Goal: Task Accomplishment & Management: Manage account settings

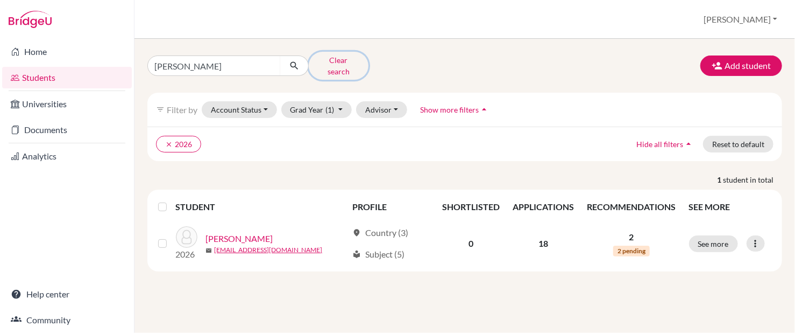
click at [340, 63] on button "Clear search" at bounding box center [339, 66] width 60 height 28
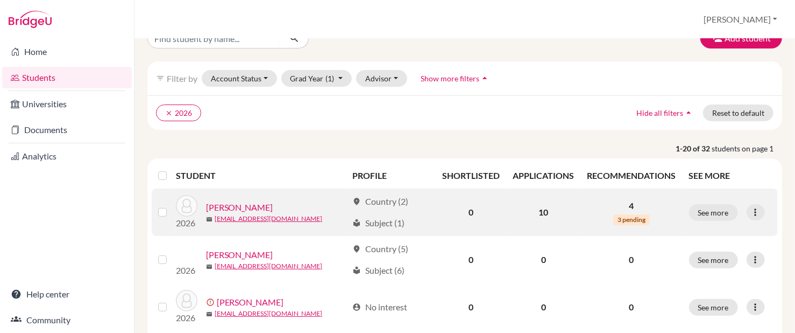
scroll to position [25, 0]
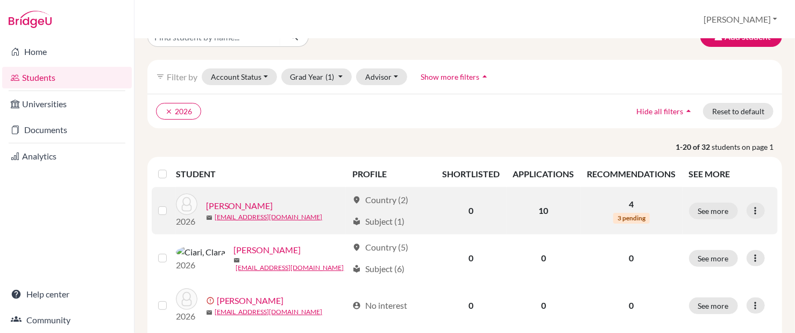
click at [639, 203] on p "4" at bounding box center [632, 203] width 89 height 13
click at [632, 216] on span "3 pending" at bounding box center [631, 218] width 37 height 11
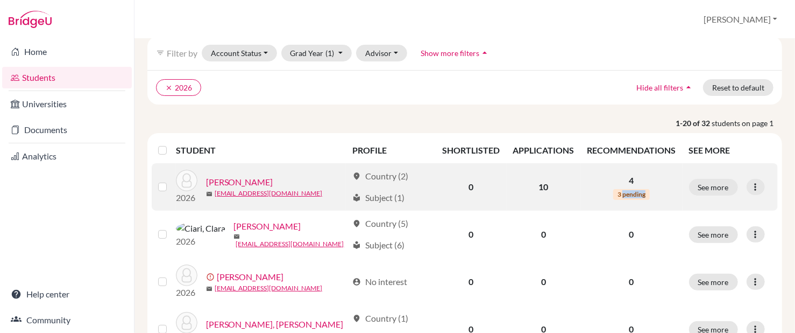
scroll to position [48, 0]
click at [226, 180] on link "[PERSON_NAME]" at bounding box center [239, 182] width 67 height 13
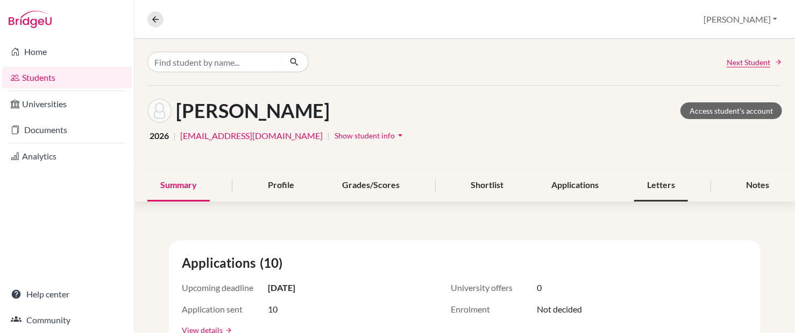
click at [649, 198] on div "Letters" at bounding box center [661, 185] width 54 height 32
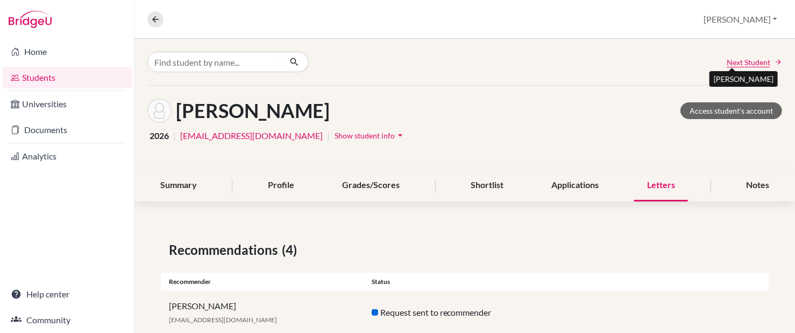
click at [740, 61] on span "Next Student" at bounding box center [749, 61] width 44 height 11
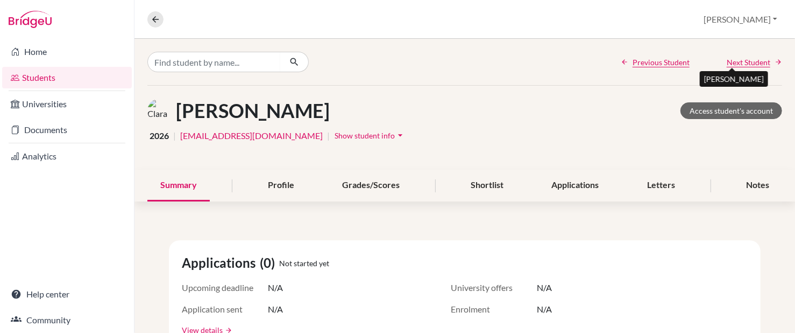
click at [739, 60] on span "Next Student" at bounding box center [749, 61] width 44 height 11
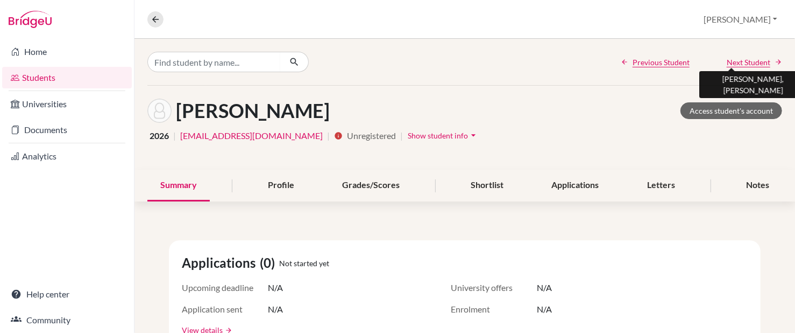
click at [733, 59] on span "Next Student" at bounding box center [749, 61] width 44 height 11
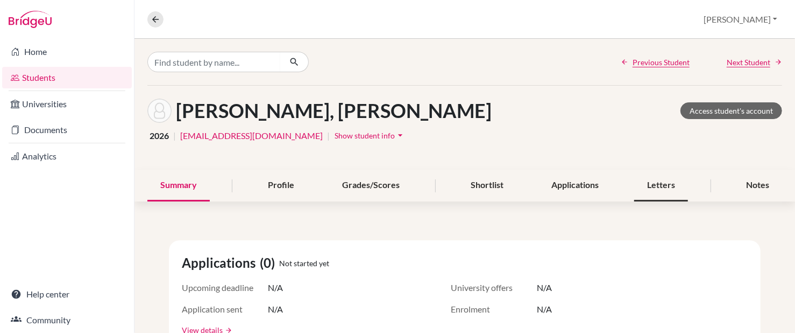
click at [655, 180] on div "Letters" at bounding box center [661, 185] width 54 height 32
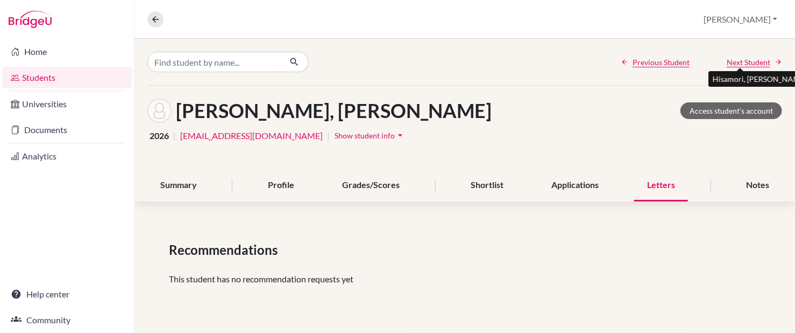
click at [750, 56] on span "Next Student" at bounding box center [749, 61] width 44 height 11
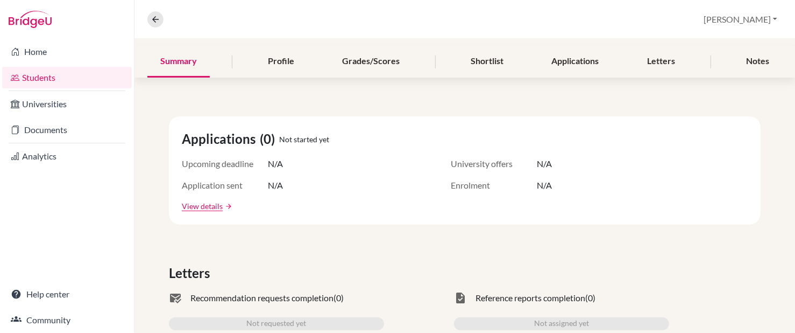
scroll to position [124, 0]
click at [651, 61] on div "Letters" at bounding box center [661, 61] width 54 height 32
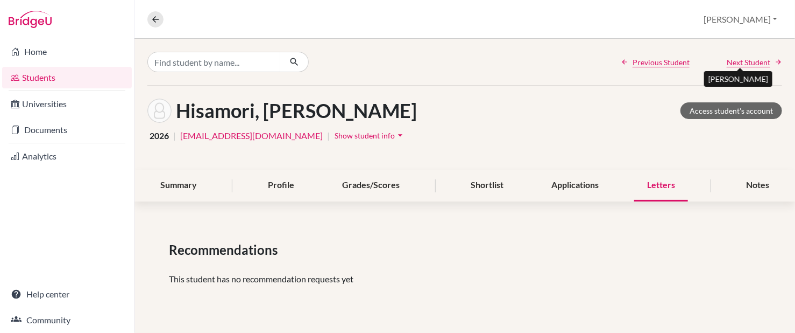
click at [753, 58] on span "Next Student" at bounding box center [749, 61] width 44 height 11
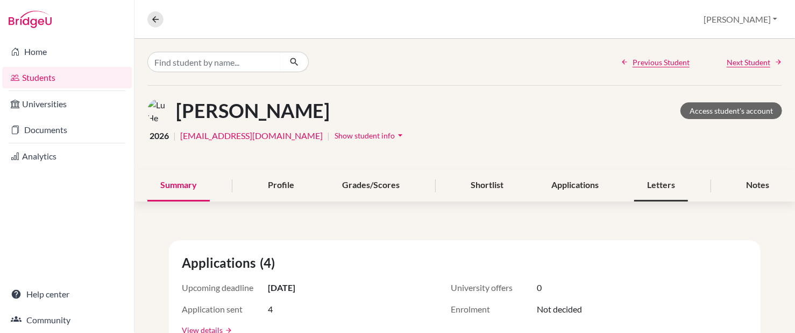
click at [659, 188] on div "Letters" at bounding box center [661, 185] width 54 height 32
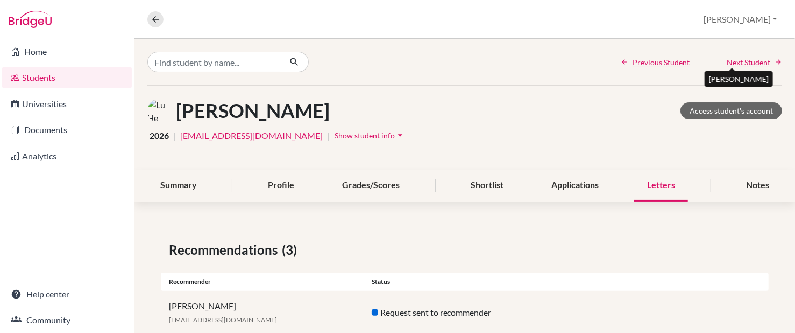
click at [730, 62] on span "Next Student" at bounding box center [749, 61] width 44 height 11
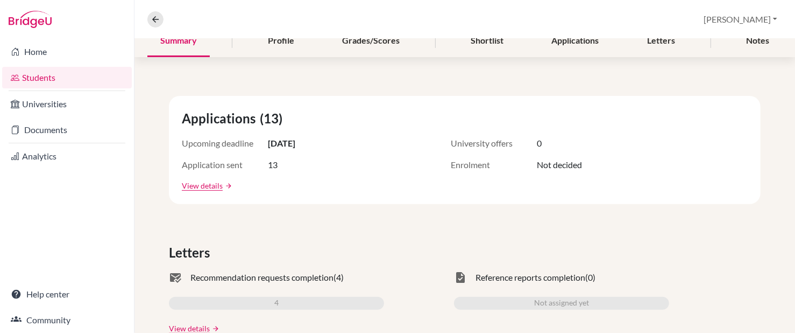
scroll to position [137, 0]
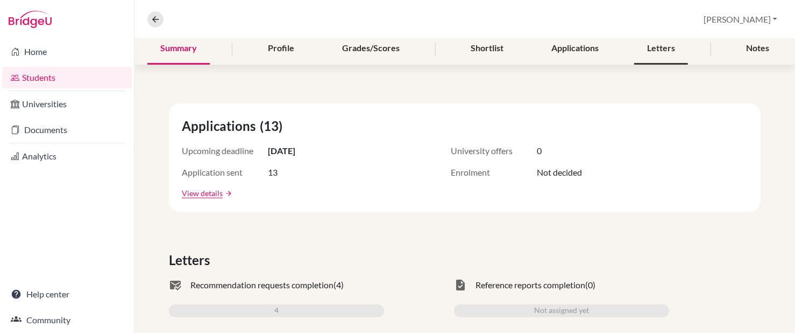
click at [654, 52] on div "Letters" at bounding box center [661, 49] width 54 height 32
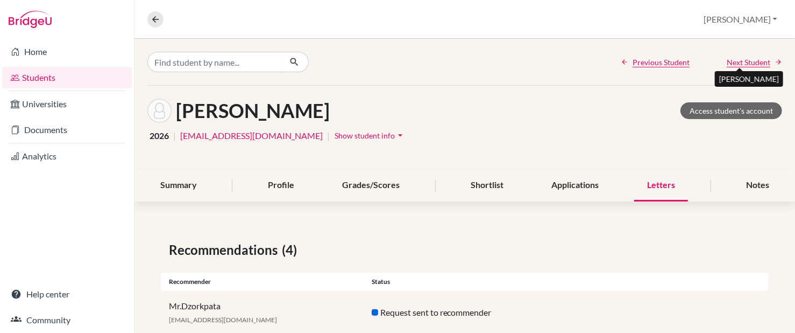
click at [734, 58] on span "Next Student" at bounding box center [749, 61] width 44 height 11
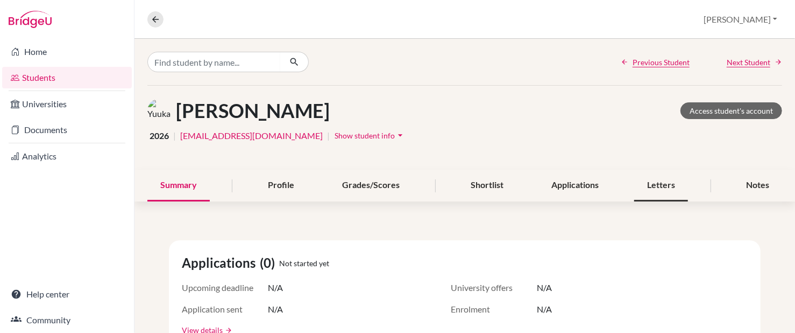
click at [656, 177] on div "Letters" at bounding box center [661, 185] width 54 height 32
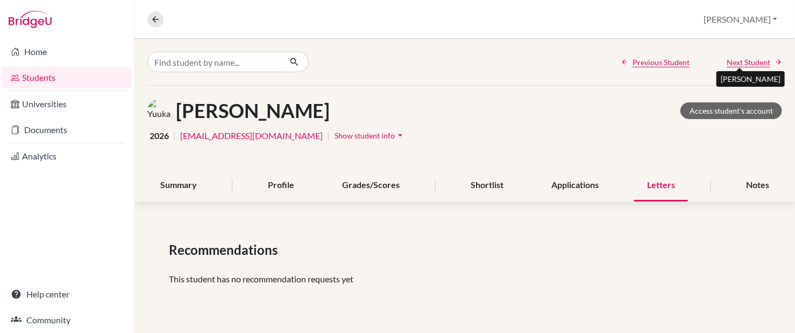
click at [755, 59] on span "Next Student" at bounding box center [749, 61] width 44 height 11
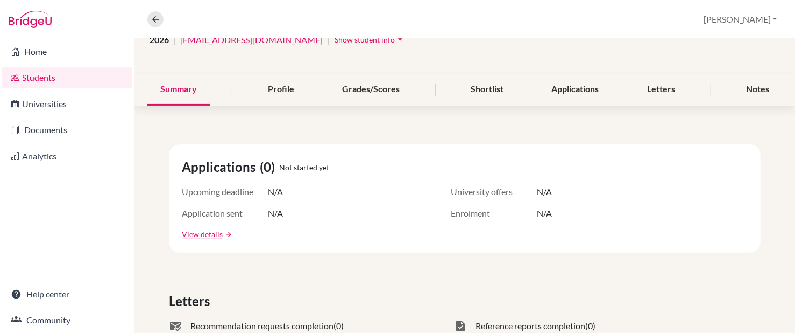
scroll to position [96, 0]
click at [656, 85] on div "Letters" at bounding box center [661, 90] width 54 height 32
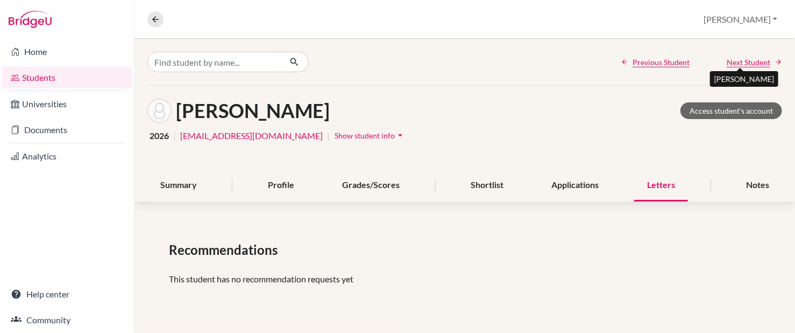
click at [750, 60] on span "Next Student" at bounding box center [749, 61] width 44 height 11
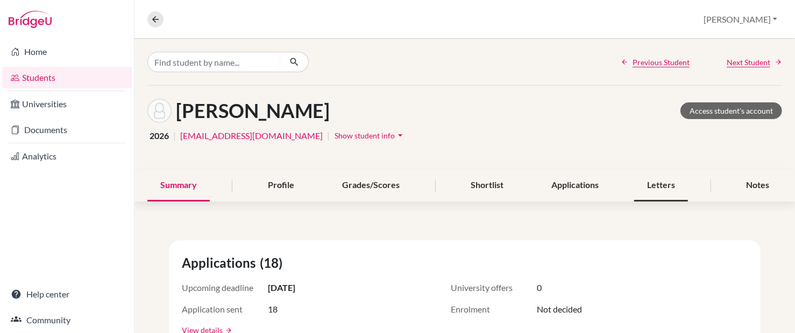
click at [651, 182] on div "Letters" at bounding box center [661, 185] width 54 height 32
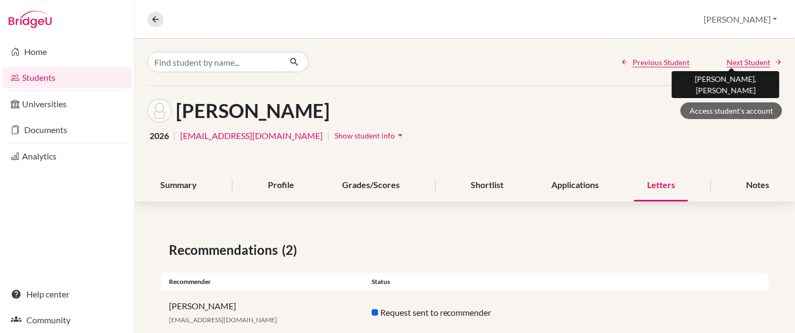
click at [736, 59] on span "Next Student" at bounding box center [749, 61] width 44 height 11
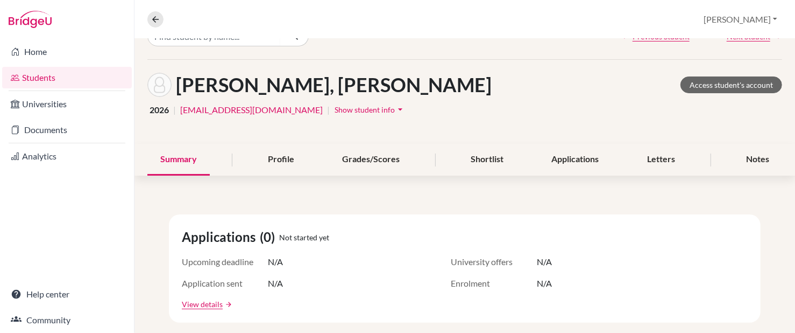
scroll to position [13, 0]
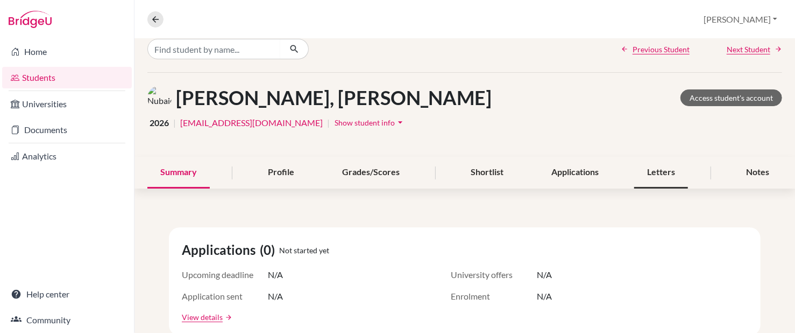
click at [650, 173] on div "Letters" at bounding box center [661, 173] width 54 height 32
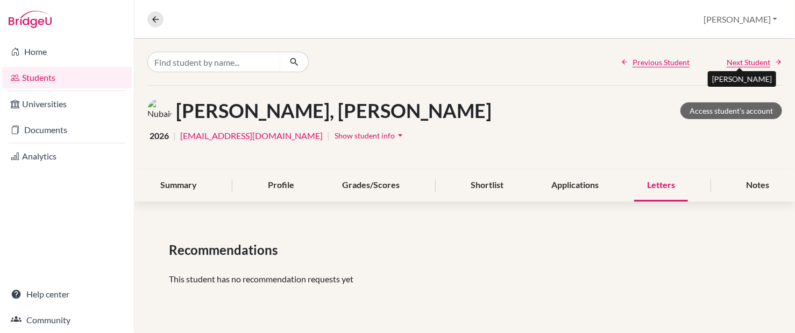
click at [740, 63] on span "Next Student" at bounding box center [749, 61] width 44 height 11
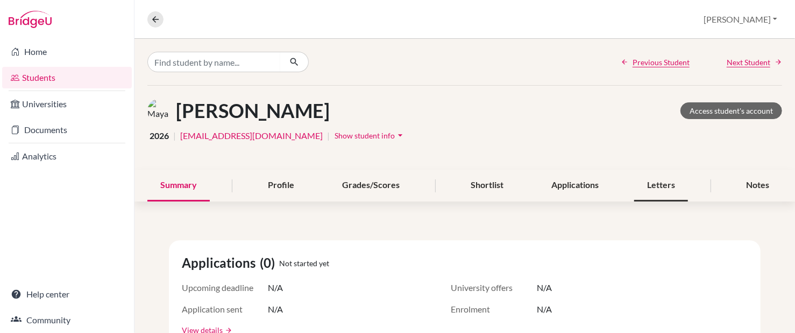
click at [654, 178] on div "Letters" at bounding box center [661, 185] width 54 height 32
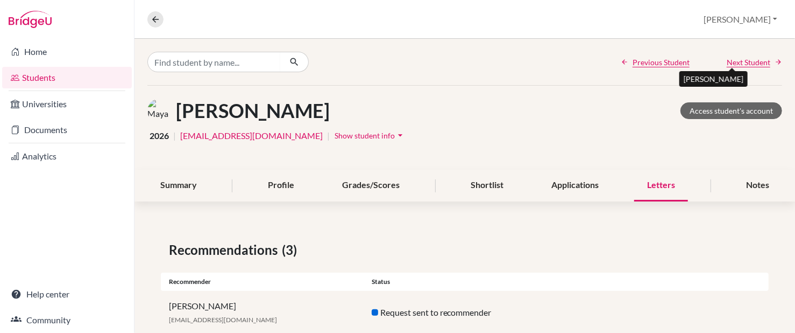
click at [744, 59] on span "Next Student" at bounding box center [749, 61] width 44 height 11
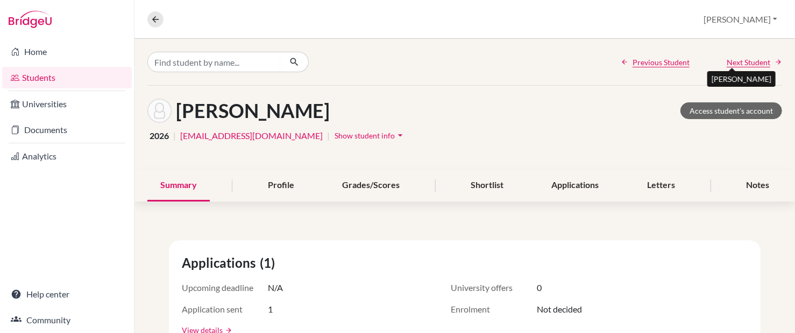
click at [744, 59] on span "Next Student" at bounding box center [749, 61] width 44 height 11
click at [650, 185] on div "Letters" at bounding box center [661, 185] width 54 height 32
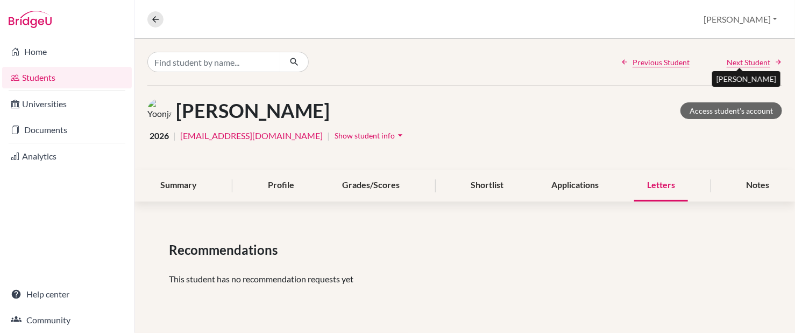
click at [751, 63] on span "Next Student" at bounding box center [749, 61] width 44 height 11
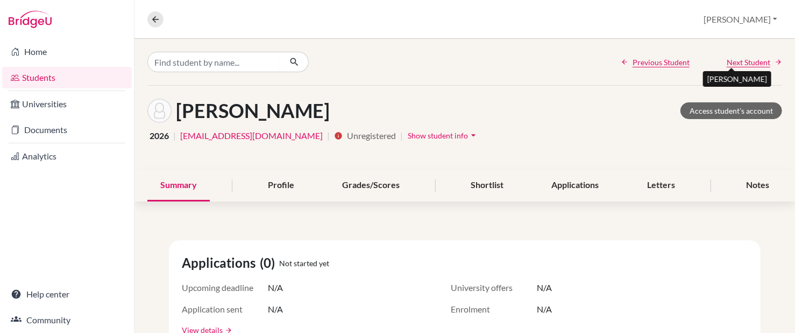
click at [751, 63] on span "Next Student" at bounding box center [749, 61] width 44 height 11
click at [751, 58] on span "Next Student" at bounding box center [749, 61] width 44 height 11
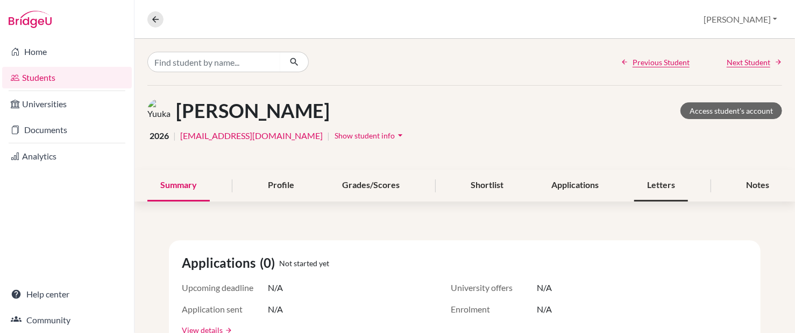
click at [661, 189] on div "Letters" at bounding box center [661, 185] width 54 height 32
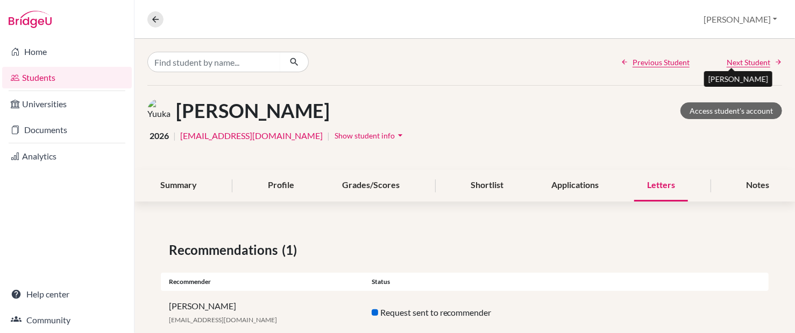
click at [747, 63] on span "Next Student" at bounding box center [749, 61] width 44 height 11
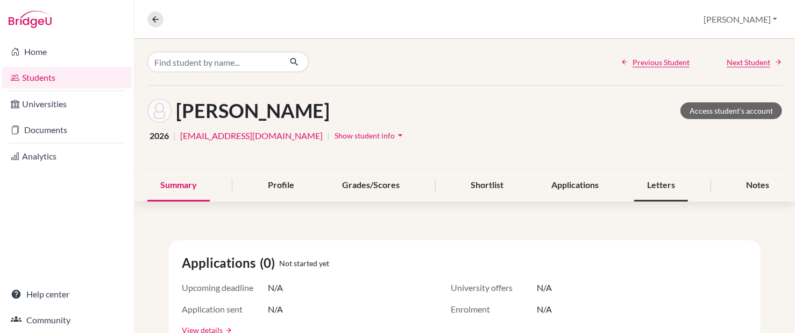
click at [644, 181] on div "Letters" at bounding box center [661, 185] width 54 height 32
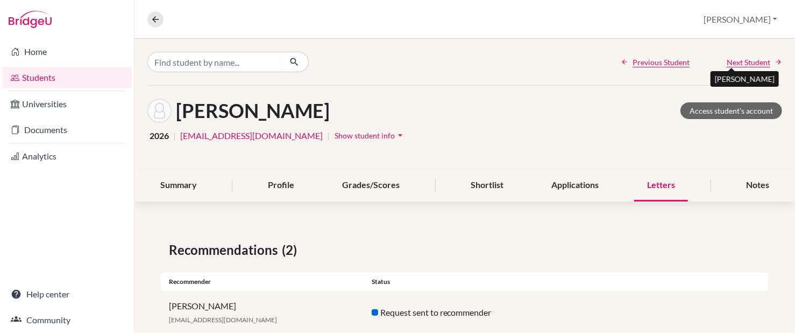
click at [743, 60] on span "Next Student" at bounding box center [749, 61] width 44 height 11
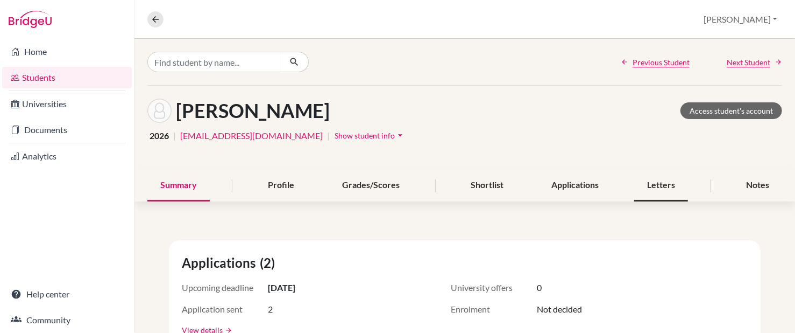
click at [654, 192] on div "Letters" at bounding box center [661, 185] width 54 height 32
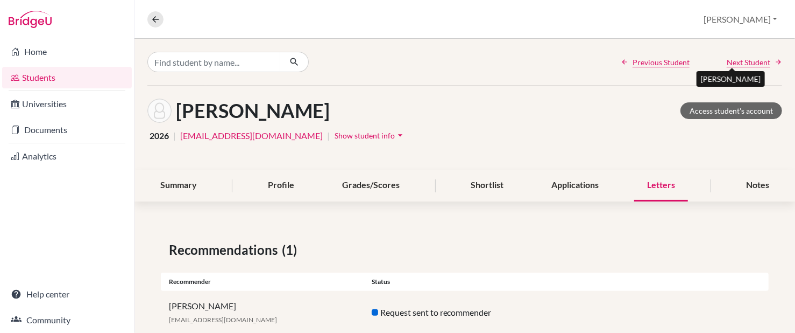
click at [743, 59] on span "Next Student" at bounding box center [749, 61] width 44 height 11
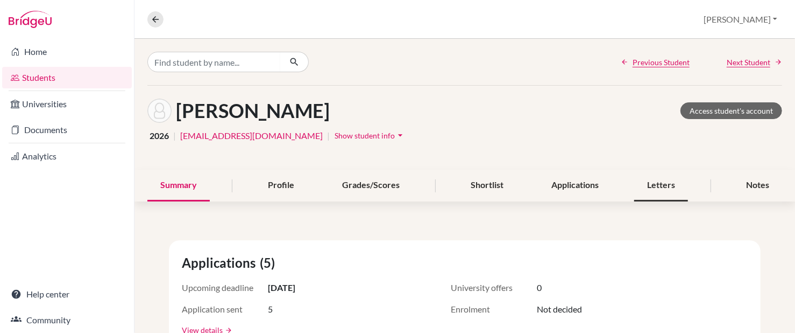
click at [654, 184] on div "Letters" at bounding box center [661, 185] width 54 height 32
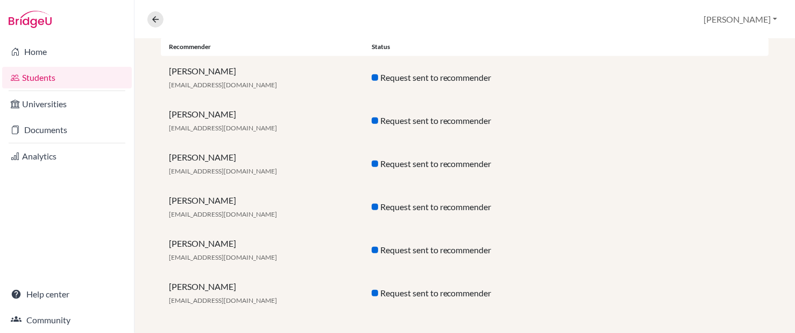
scroll to position [241, 0]
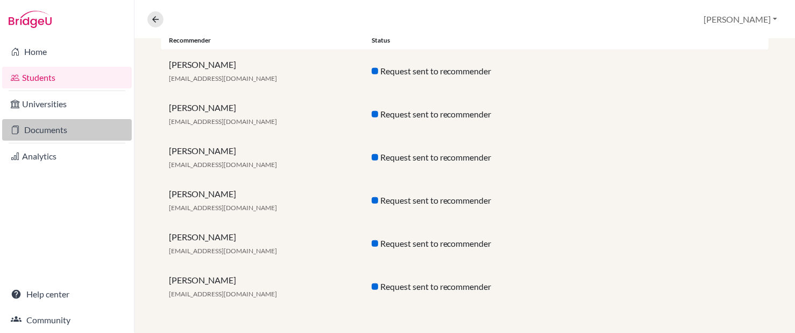
click at [37, 132] on link "Documents" at bounding box center [67, 130] width 130 height 22
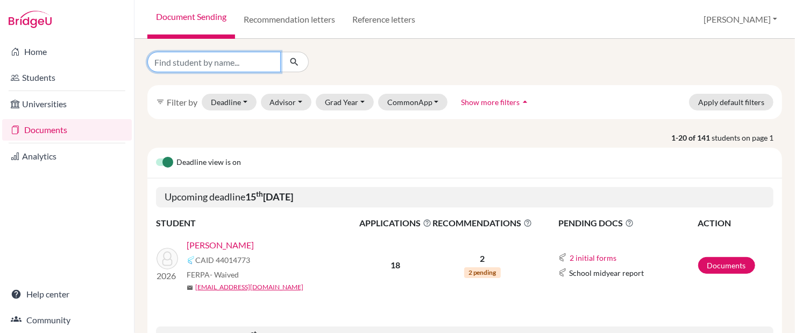
click at [180, 64] on input "Find student by name..." at bounding box center [213, 62] width 133 height 20
type input "[PERSON_NAME]"
click button "submit" at bounding box center [294, 62] width 29 height 20
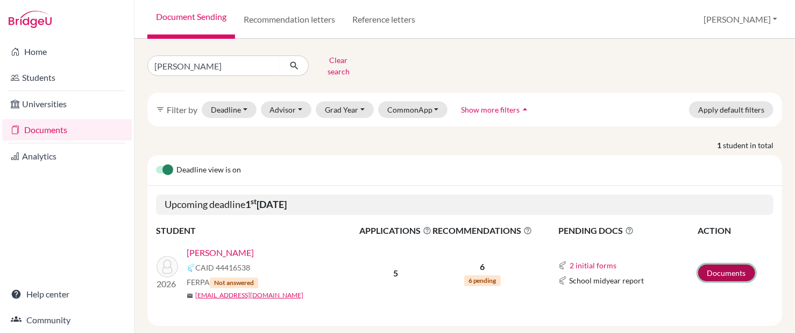
click at [731, 266] on link "Documents" at bounding box center [726, 272] width 57 height 17
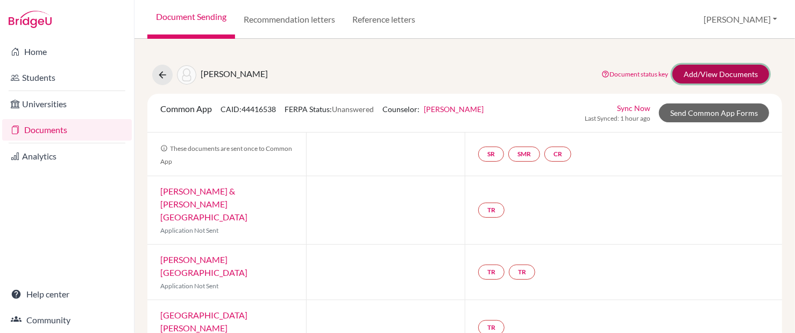
click at [689, 66] on link "Add/View Documents" at bounding box center [721, 74] width 97 height 19
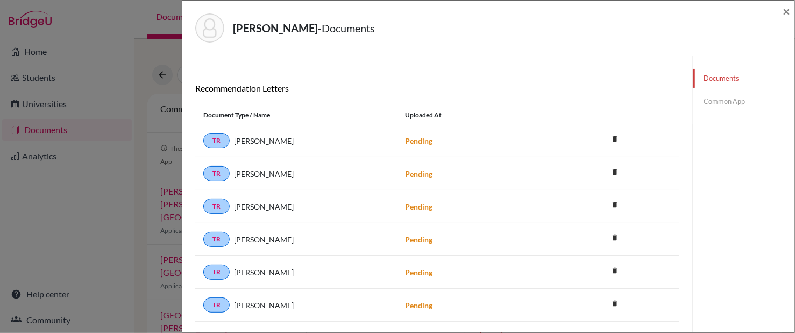
scroll to position [109, 0]
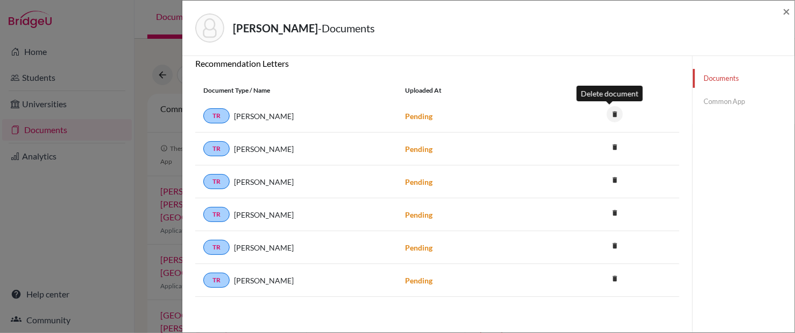
click at [610, 112] on icon "delete" at bounding box center [615, 114] width 16 height 16
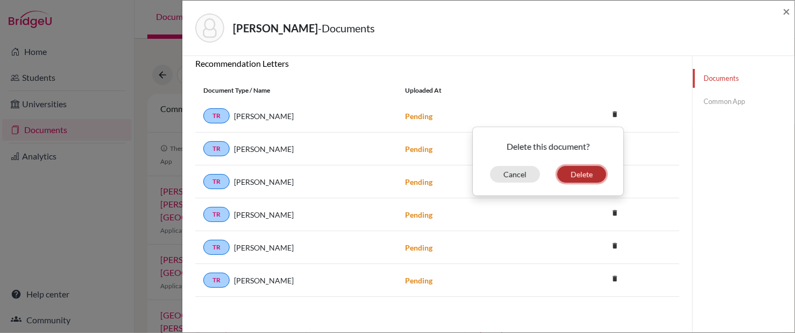
click at [585, 170] on button "Delete" at bounding box center [581, 174] width 49 height 17
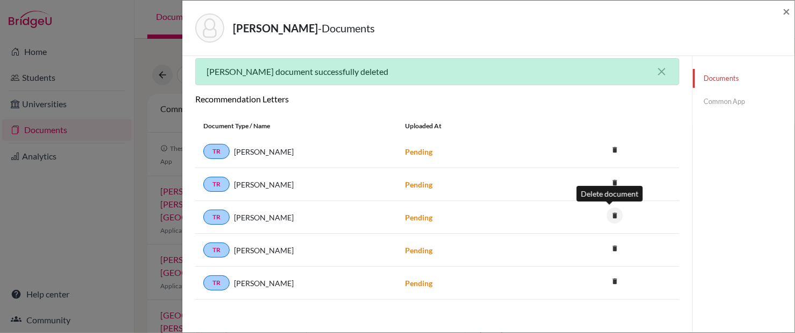
click at [609, 212] on icon "delete" at bounding box center [615, 215] width 16 height 16
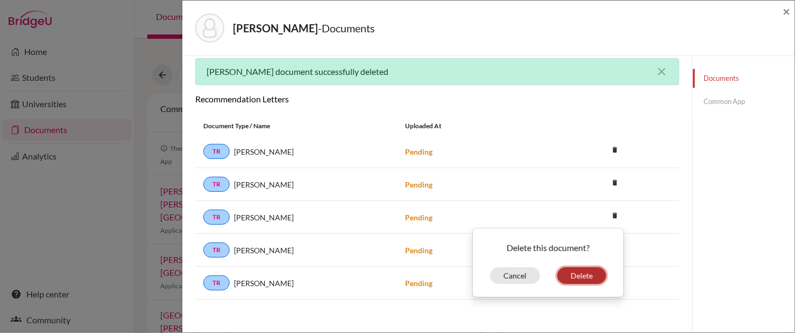
click at [571, 271] on button "Delete" at bounding box center [581, 275] width 49 height 17
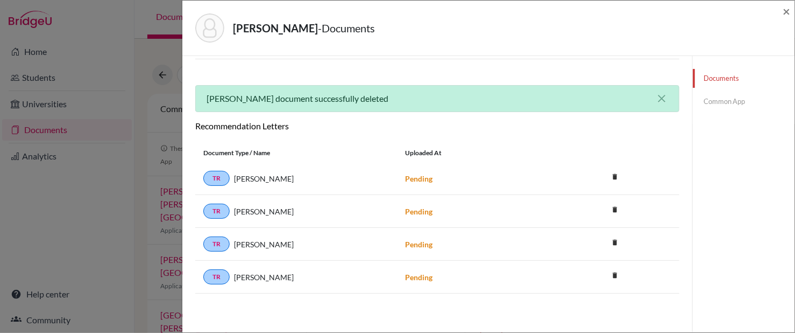
scroll to position [79, 0]
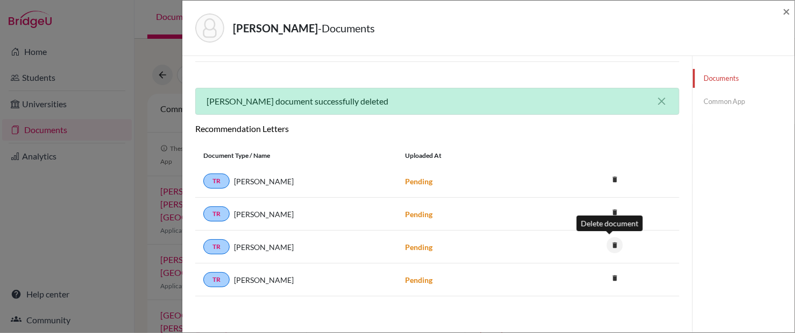
click at [610, 243] on icon "delete" at bounding box center [615, 245] width 16 height 16
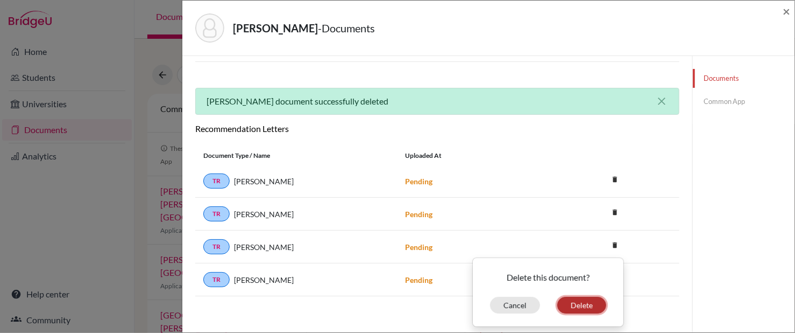
click at [578, 300] on button "Delete" at bounding box center [581, 304] width 49 height 17
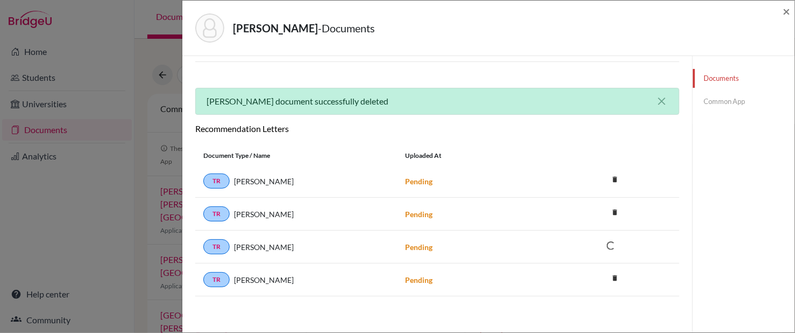
scroll to position [56, 0]
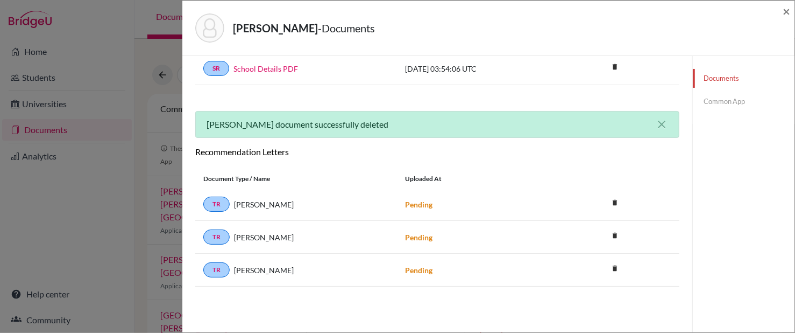
click at [32, 52] on div "Siddons, Annabelle - Documents × Documents note_add Add Document Document type …" at bounding box center [397, 166] width 795 height 333
click at [788, 12] on span "×" at bounding box center [787, 11] width 8 height 16
